Goal: Find specific page/section: Find specific page/section

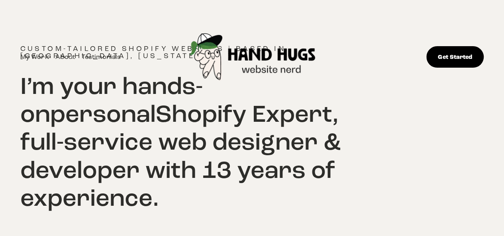
click at [472, 57] on link "Get Started" at bounding box center [454, 57] width 57 height 22
